Goal: Check status: Check status

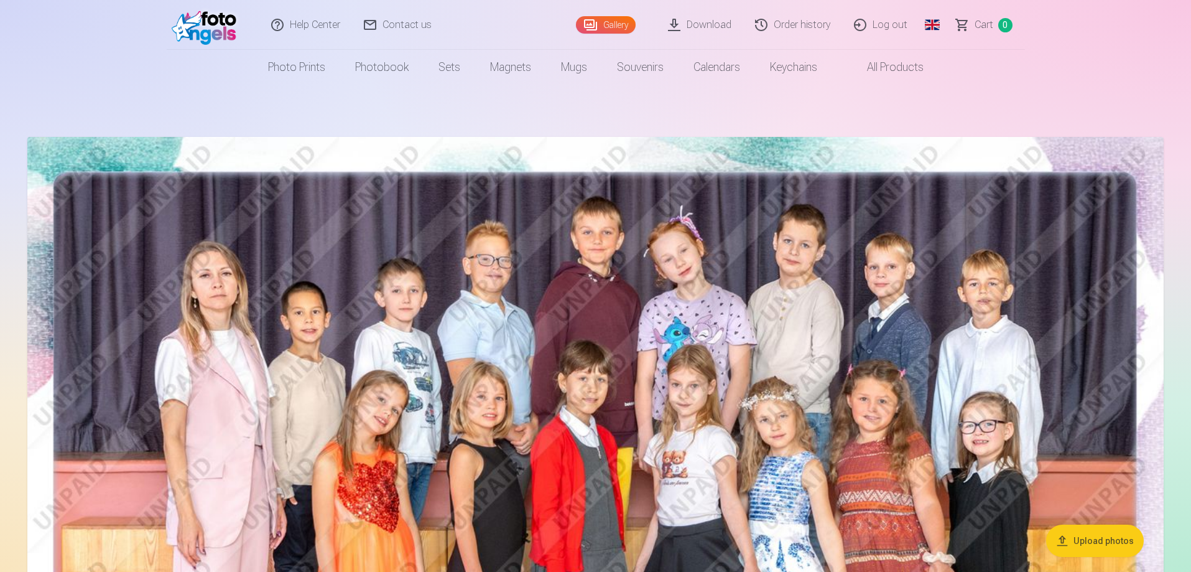
click at [798, 24] on link "Order history" at bounding box center [793, 25] width 99 height 50
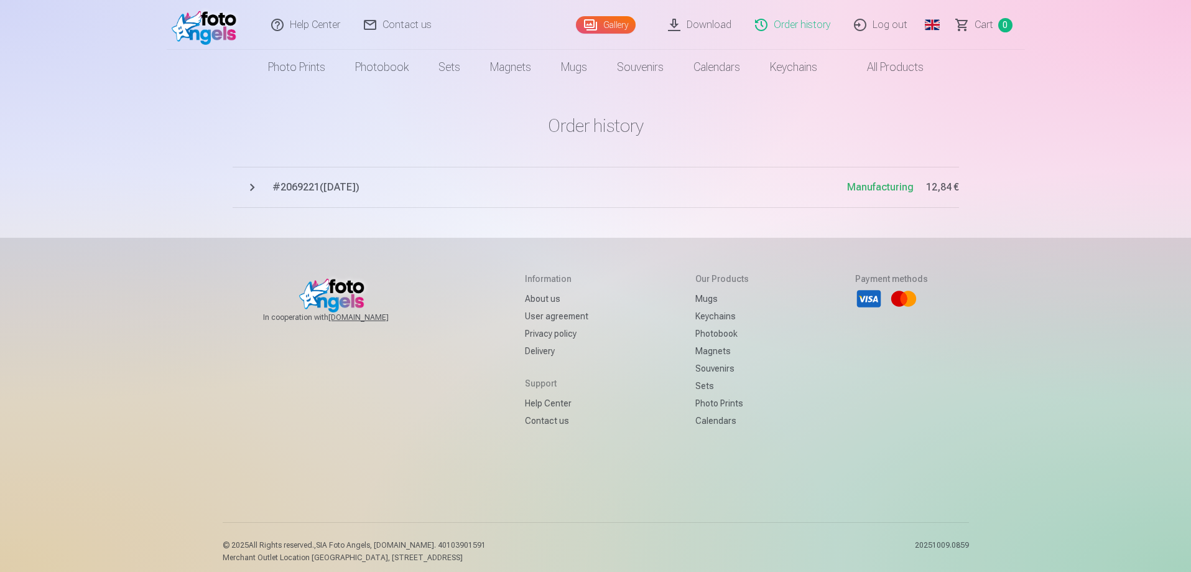
click at [328, 185] on span "# 2069221 ( [DATE] )" at bounding box center [559, 187] width 575 height 15
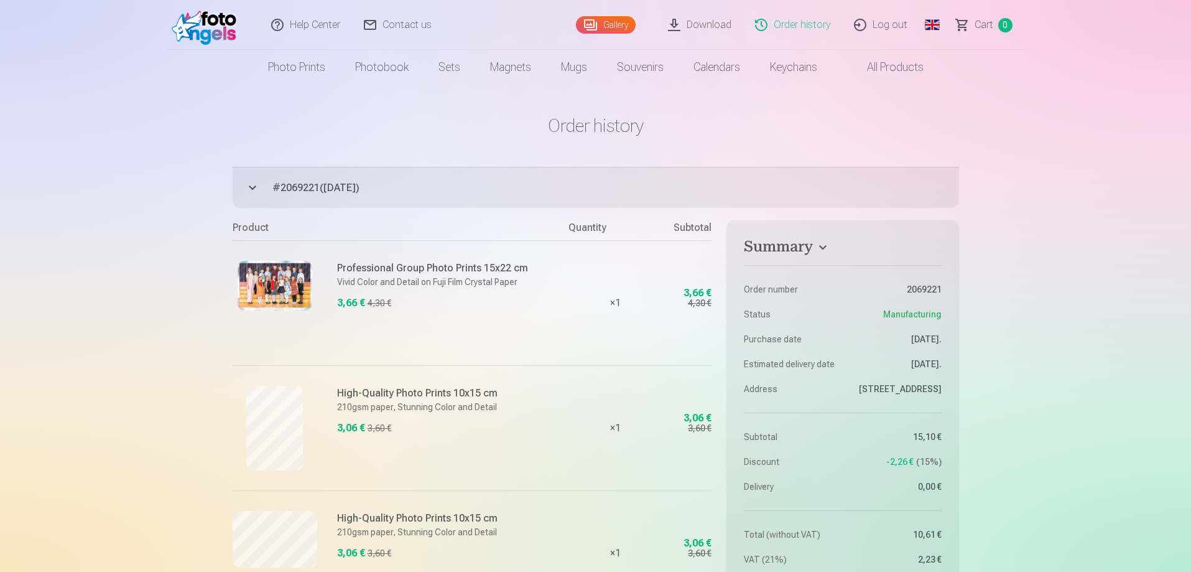
click at [937, 26] on link "Global" at bounding box center [932, 25] width 25 height 50
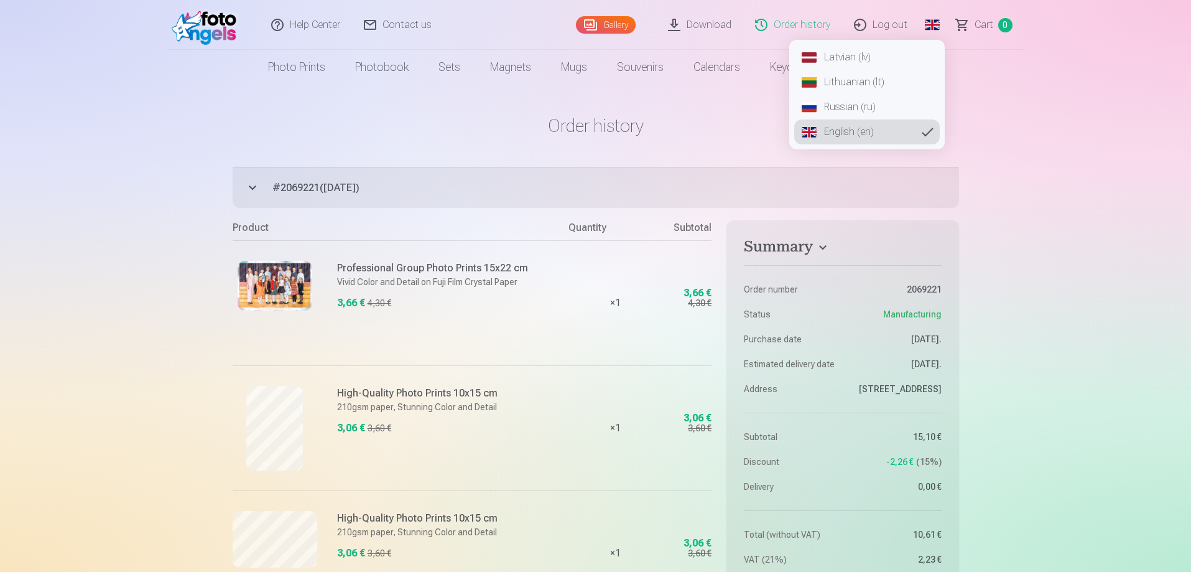
click at [855, 61] on link "Latvian (lv)" at bounding box center [867, 57] width 146 height 25
